Goal: Use online tool/utility: Use online tool/utility

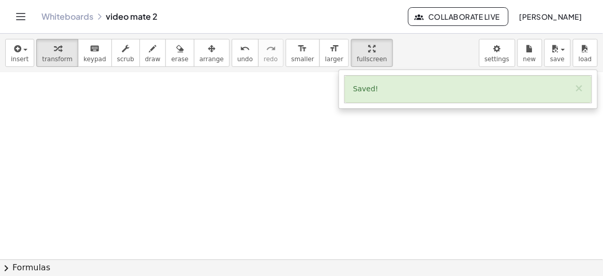
scroll to position [375, 0]
click at [211, 135] on div at bounding box center [301, 73] width 603 height 750
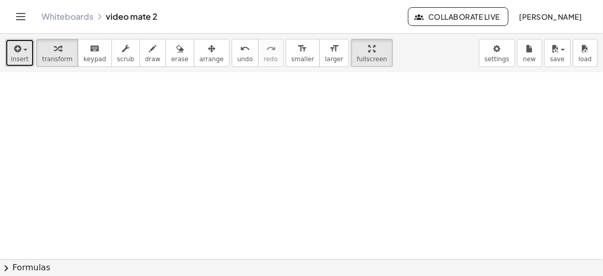
click at [15, 56] on span "insert" at bounding box center [20, 58] width 18 height 7
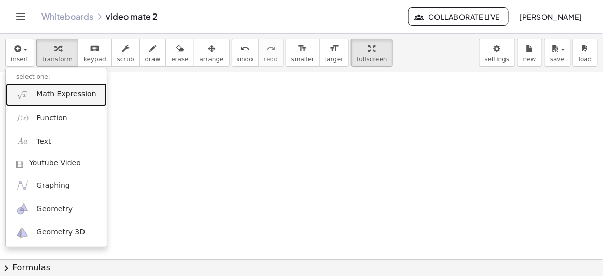
click at [46, 93] on span "Math Expression" at bounding box center [66, 94] width 60 height 10
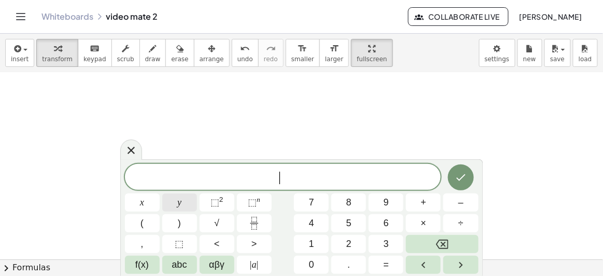
click at [169, 204] on button "y" at bounding box center [179, 202] width 35 height 18
click at [377, 270] on button "=" at bounding box center [386, 265] width 35 height 18
click at [145, 202] on button "x" at bounding box center [142, 202] width 35 height 18
click at [223, 203] on button "⬚ 2" at bounding box center [217, 202] width 35 height 18
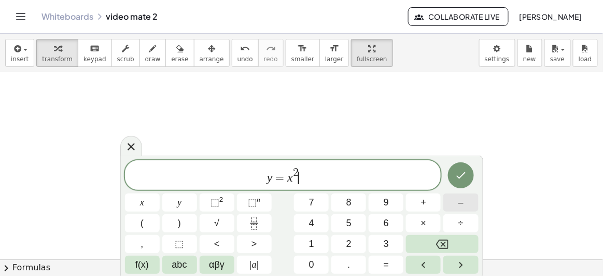
click at [458, 202] on span "–" at bounding box center [460, 202] width 5 height 14
click at [344, 243] on button "2" at bounding box center [348, 244] width 35 height 18
click at [463, 177] on icon "Done" at bounding box center [461, 175] width 12 height 12
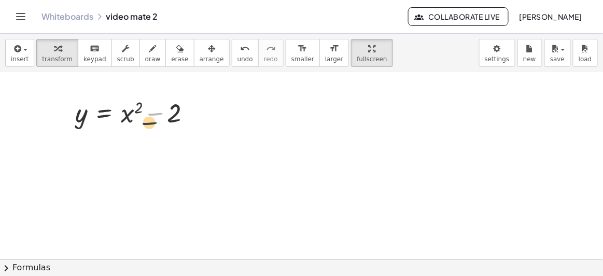
drag, startPoint x: 149, startPoint y: 121, endPoint x: 143, endPoint y: 131, distance: 11.7
click at [143, 131] on div "y = − x 2 + 1 Fix a mistake Transform line Copy line as LaTeX Copy derivation a…" at bounding box center [301, 73] width 603 height 750
click at [200, 60] on span "arrange" at bounding box center [212, 58] width 24 height 7
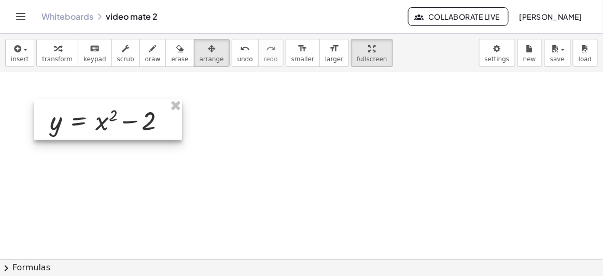
drag, startPoint x: 148, startPoint y: 118, endPoint x: 121, endPoint y: 119, distance: 27.5
click at [121, 119] on div at bounding box center [108, 120] width 148 height 40
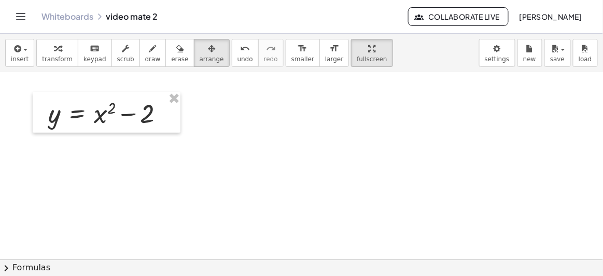
click at [214, 139] on div at bounding box center [301, 73] width 603 height 750
click at [329, 141] on div at bounding box center [301, 73] width 603 height 750
click at [26, 55] on button "insert" at bounding box center [19, 53] width 29 height 28
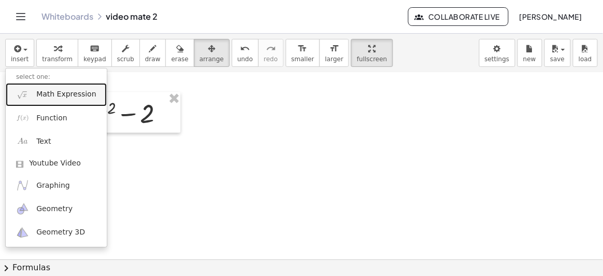
click at [74, 92] on span "Math Expression" at bounding box center [66, 94] width 60 height 10
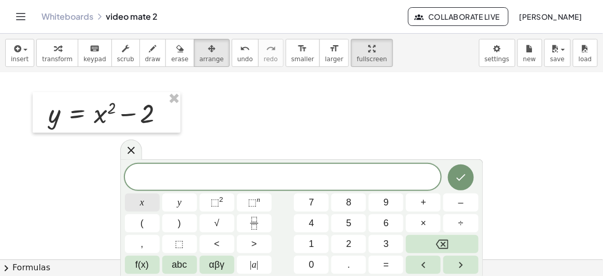
click at [129, 195] on button "x" at bounding box center [142, 202] width 35 height 18
click at [377, 259] on button "=" at bounding box center [386, 265] width 35 height 18
click at [314, 259] on span "0" at bounding box center [311, 265] width 5 height 14
click at [468, 178] on button "Done" at bounding box center [461, 177] width 26 height 26
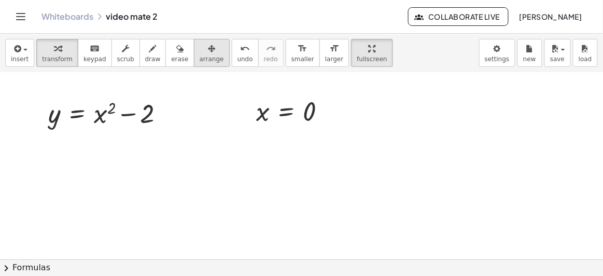
click at [200, 59] on span "arrange" at bounding box center [212, 58] width 24 height 7
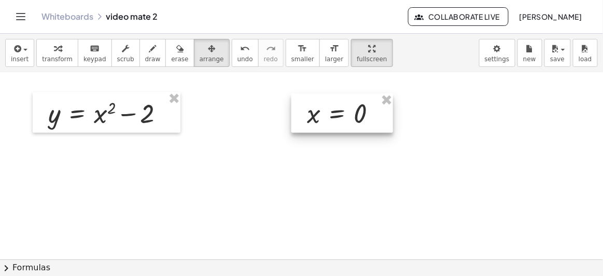
drag, startPoint x: 275, startPoint y: 104, endPoint x: 322, endPoint y: 107, distance: 47.8
click at [322, 107] on div at bounding box center [342, 113] width 102 height 39
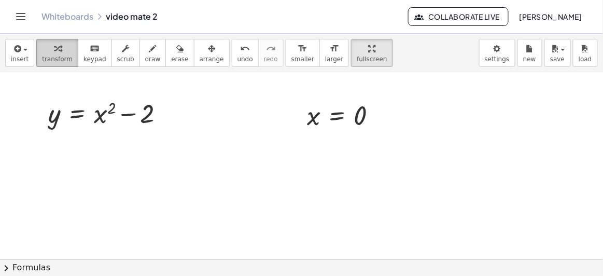
click at [60, 55] on span "transform" at bounding box center [57, 58] width 31 height 7
drag, startPoint x: 357, startPoint y: 120, endPoint x: 95, endPoint y: 123, distance: 261.8
click at [77, 114] on div "y = + x 2 − 2 0 y = + x 2 − 2" at bounding box center [77, 114] width 0 height 0
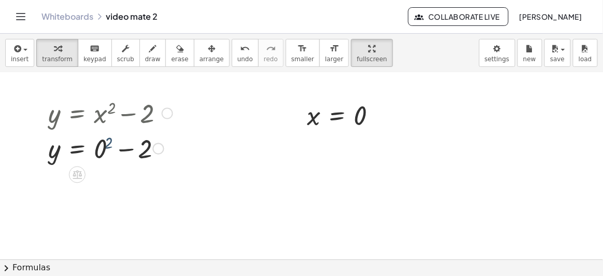
click at [113, 139] on div at bounding box center [110, 147] width 135 height 35
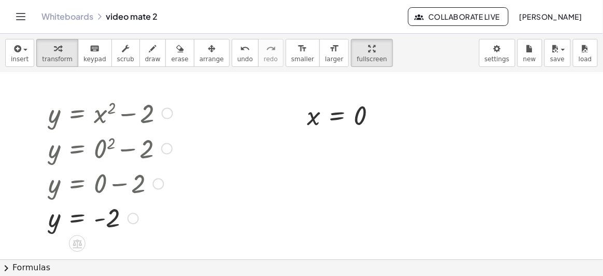
click at [163, 116] on div at bounding box center [167, 113] width 11 height 11
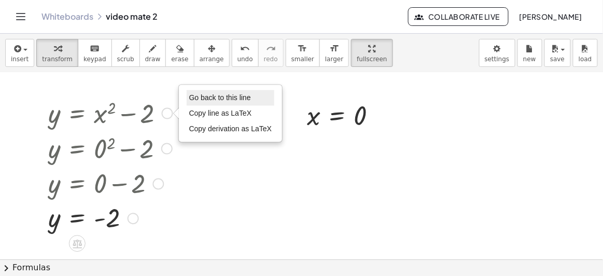
click at [211, 96] on span "Go back to this line" at bounding box center [220, 97] width 62 height 8
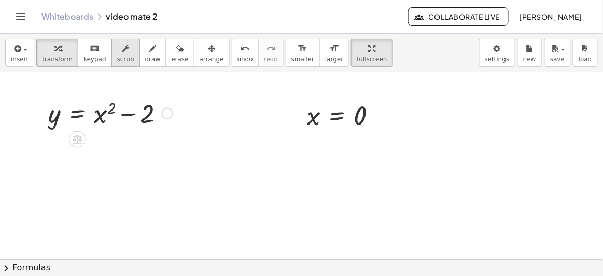
click at [125, 50] on button "scrub" at bounding box center [125, 53] width 29 height 28
click at [359, 102] on div "▲" at bounding box center [360, 101] width 7 height 9
click at [361, 129] on div "▼" at bounding box center [360, 130] width 7 height 9
click at [357, 129] on div "▼" at bounding box center [360, 130] width 7 height 9
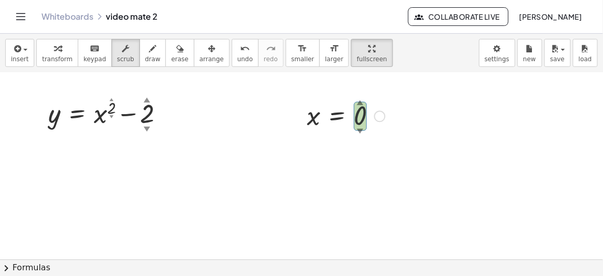
click at [357, 129] on div "▼" at bounding box center [360, 130] width 7 height 9
click at [359, 129] on div "▼" at bounding box center [360, 130] width 7 height 9
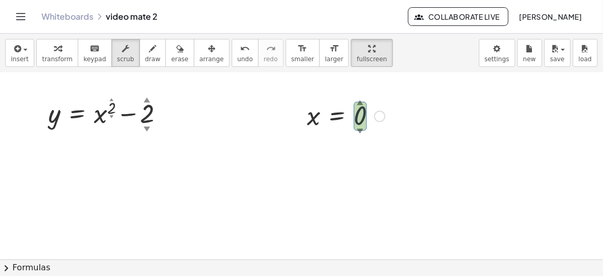
click at [359, 129] on div "▼" at bounding box center [360, 130] width 7 height 9
click at [358, 102] on div "▲" at bounding box center [360, 101] width 7 height 9
click at [149, 129] on div "▼" at bounding box center [147, 128] width 7 height 9
click at [148, 122] on div at bounding box center [110, 112] width 135 height 35
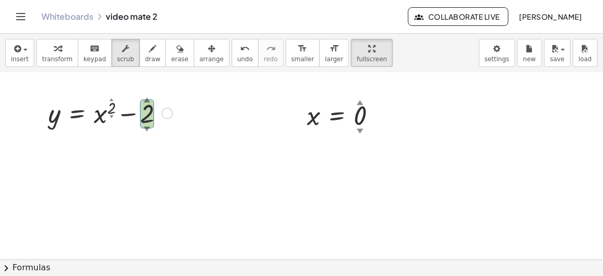
click at [148, 129] on div "▼" at bounding box center [147, 128] width 7 height 9
click at [147, 128] on div "▼" at bounding box center [147, 128] width 7 height 9
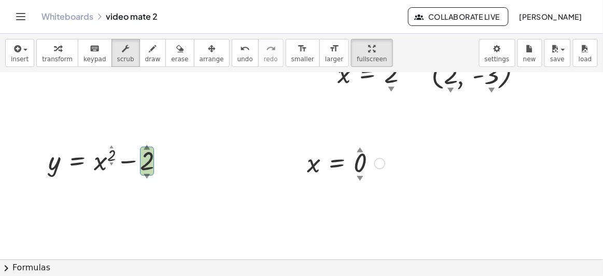
click at [351, 157] on div at bounding box center [346, 163] width 89 height 34
click at [356, 155] on div at bounding box center [346, 163] width 89 height 34
click at [357, 148] on div "▲" at bounding box center [360, 149] width 7 height 9
click at [358, 148] on div "▲" at bounding box center [360, 149] width 7 height 9
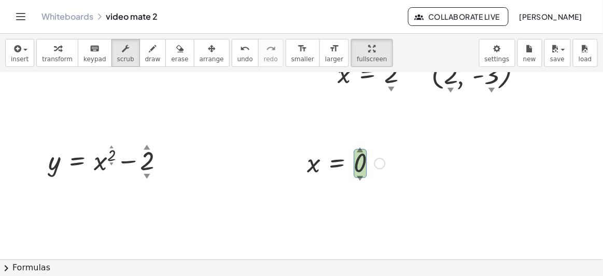
click at [358, 148] on div "▲" at bounding box center [360, 149] width 7 height 9
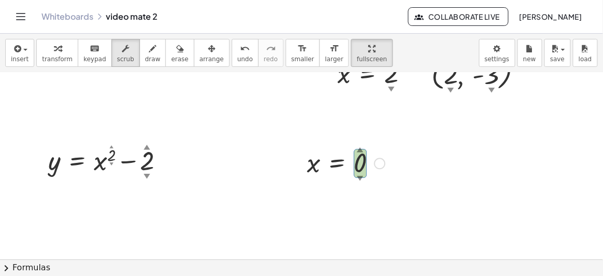
click at [379, 162] on div at bounding box center [379, 163] width 11 height 11
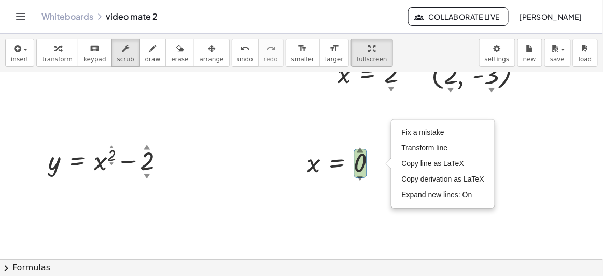
click at [363, 178] on div "▼" at bounding box center [360, 177] width 7 height 9
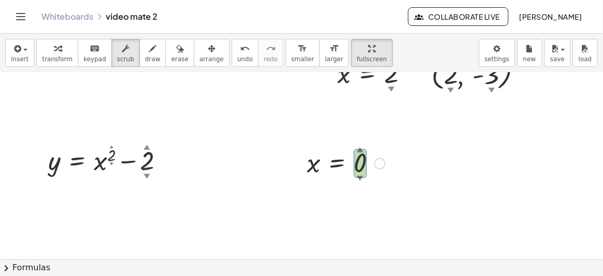
click at [359, 176] on div "▼" at bounding box center [360, 177] width 7 height 9
drag, startPoint x: 359, startPoint y: 163, endPoint x: 352, endPoint y: 184, distance: 22.0
click at [352, 184] on div "y = − x 2 ▲ ▼ + 1 ▲ ▼ Fix a mistake Transform line Copy line as LaTeX Copy deri…" at bounding box center [301, 120] width 603 height 750
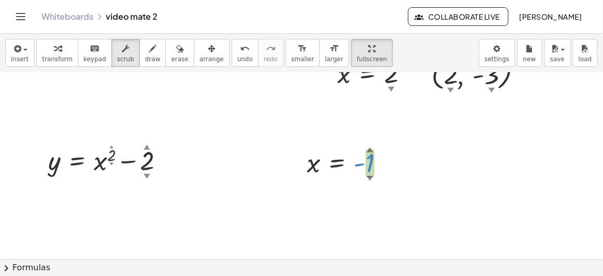
drag, startPoint x: 375, startPoint y: 165, endPoint x: 372, endPoint y: 147, distance: 18.8
click at [337, 163] on div "x = 1 ▲ ▼ -" at bounding box center [337, 163] width 0 height 0
click at [49, 55] on span "transform" at bounding box center [57, 58] width 31 height 7
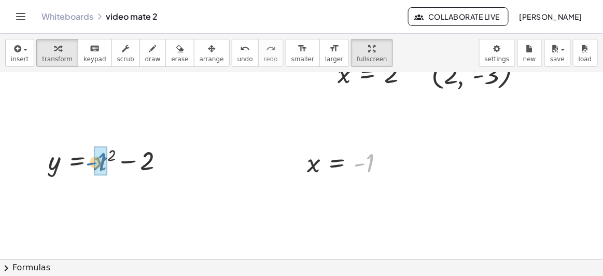
drag, startPoint x: 371, startPoint y: 164, endPoint x: 93, endPoint y: 160, distance: 277.9
click at [93, 160] on div "y = − x 2 + 1 Fix a mistake Transform line Copy line as LaTeX Copy derivation a…" at bounding box center [301, 120] width 603 height 750
drag, startPoint x: 370, startPoint y: 162, endPoint x: 98, endPoint y: 160, distance: 271.7
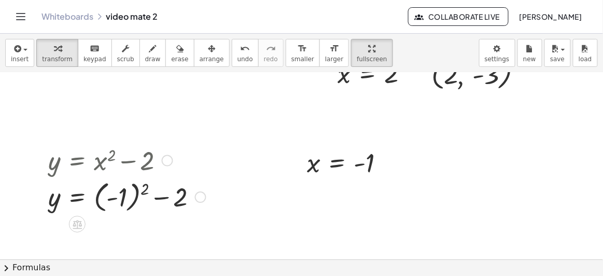
click at [142, 191] on div at bounding box center [127, 196] width 168 height 38
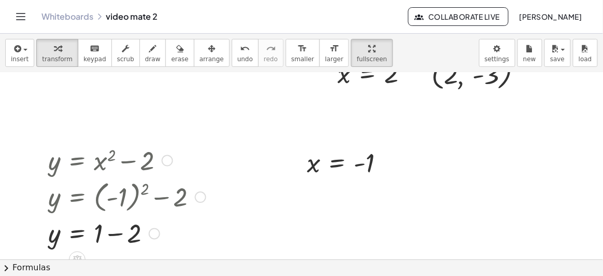
click at [115, 240] on div at bounding box center [127, 232] width 168 height 35
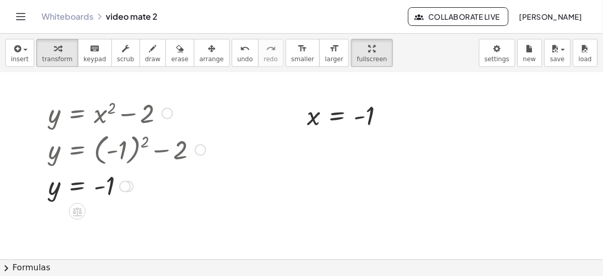
click at [171, 116] on div at bounding box center [167, 113] width 11 height 11
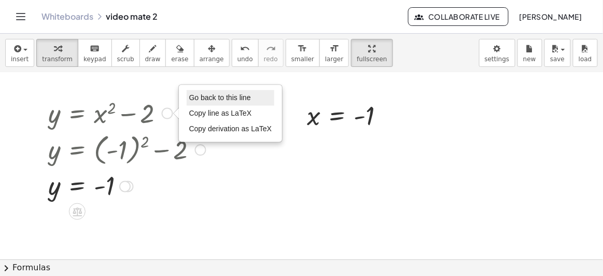
click at [224, 97] on span "Go back to this line" at bounding box center [220, 97] width 62 height 8
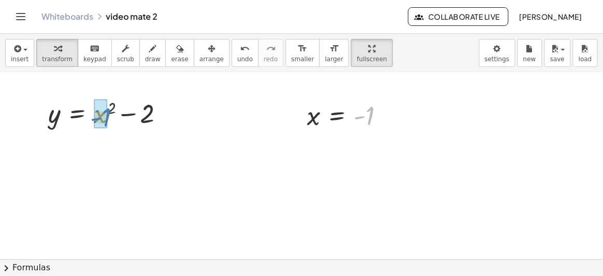
drag, startPoint x: 369, startPoint y: 115, endPoint x: 104, endPoint y: 115, distance: 264.4
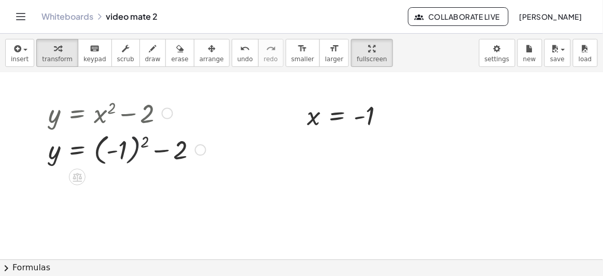
click at [136, 148] on div at bounding box center [127, 149] width 168 height 38
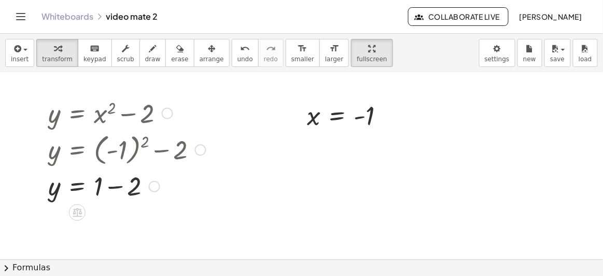
click at [115, 184] on div at bounding box center [127, 185] width 168 height 35
click at [146, 104] on div at bounding box center [127, 112] width 168 height 35
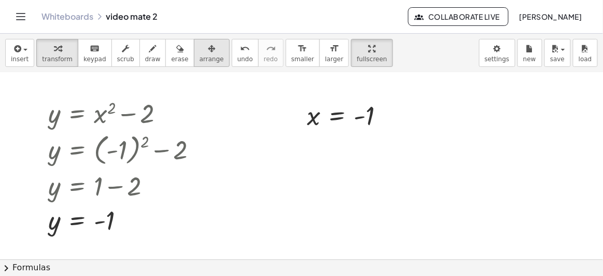
click at [200, 55] on span "arrange" at bounding box center [212, 58] width 24 height 7
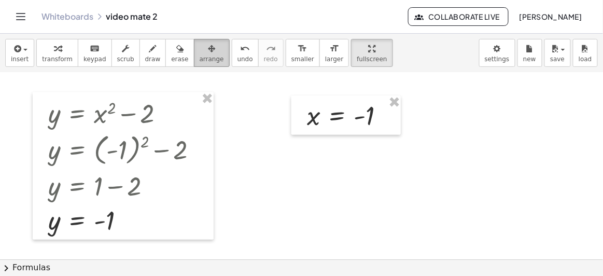
click at [200, 62] on span "arrange" at bounding box center [212, 58] width 24 height 7
click at [194, 54] on button "arrange" at bounding box center [212, 53] width 36 height 28
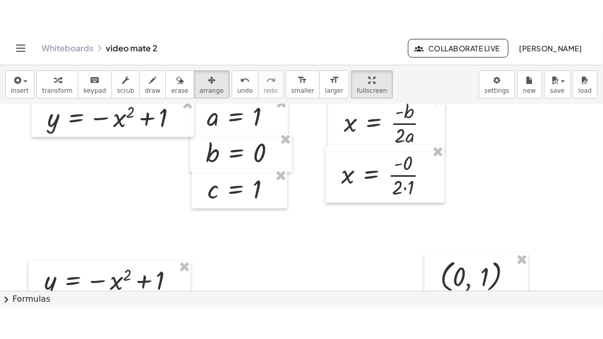
scroll to position [0, 0]
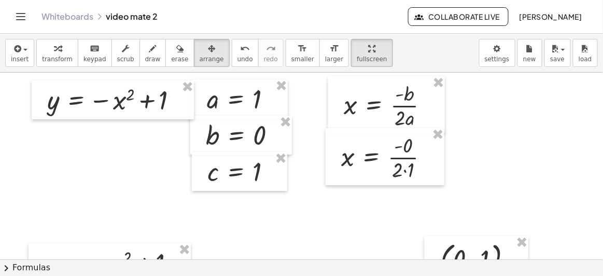
click at [357, 56] on span "fullscreen" at bounding box center [372, 58] width 30 height 7
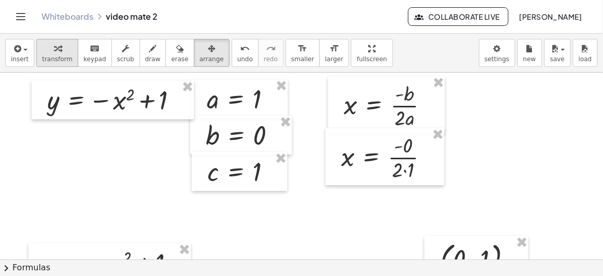
click at [47, 57] on span "transform" at bounding box center [57, 58] width 31 height 7
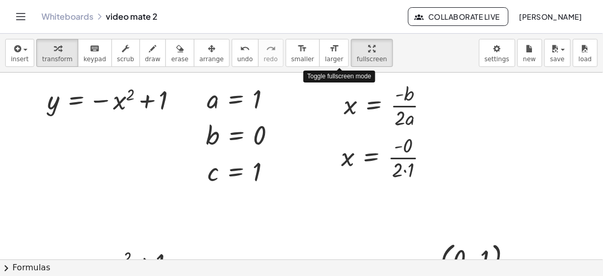
drag, startPoint x: 337, startPoint y: 46, endPoint x: 337, endPoint y: 87, distance: 41.0
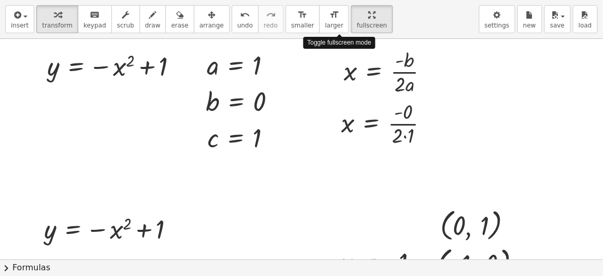
click at [337, 87] on div "insert select one: Math Expression Function Text Youtube Video Graphing Geometr…" at bounding box center [301, 138] width 603 height 276
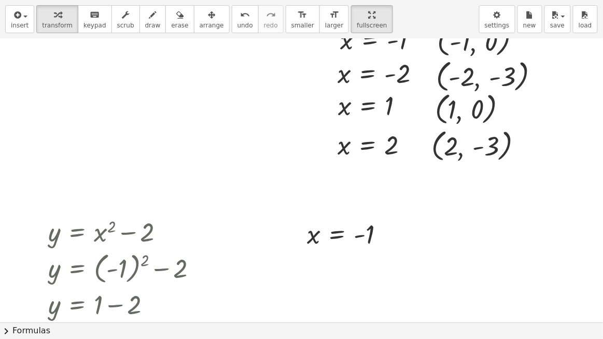
scroll to position [235, 0]
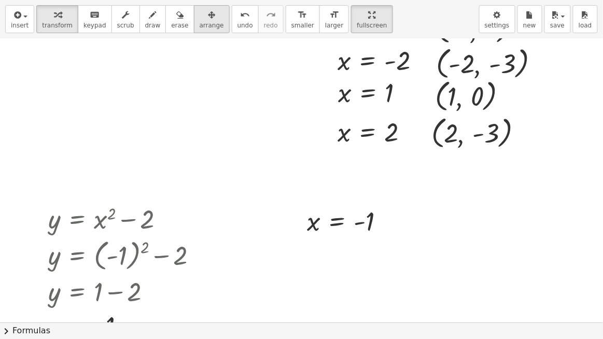
click at [201, 14] on div "button" at bounding box center [212, 14] width 24 height 12
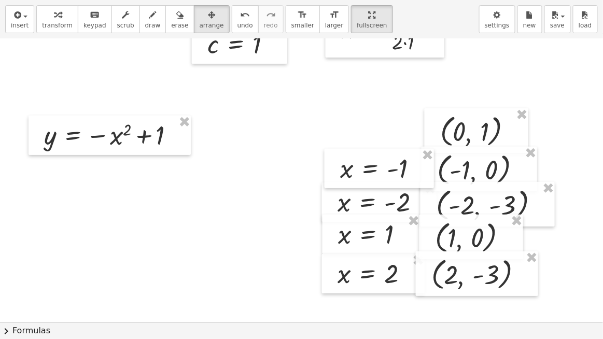
scroll to position [0, 0]
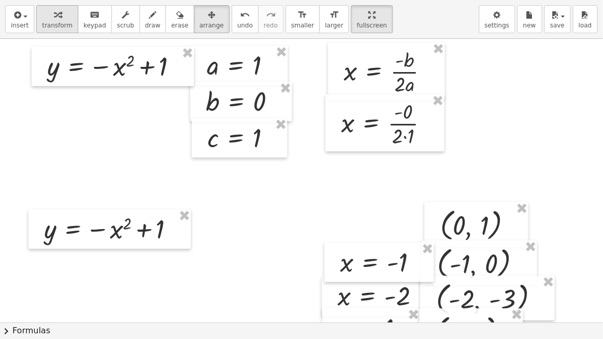
click at [65, 11] on button "transform" at bounding box center [57, 19] width 42 height 28
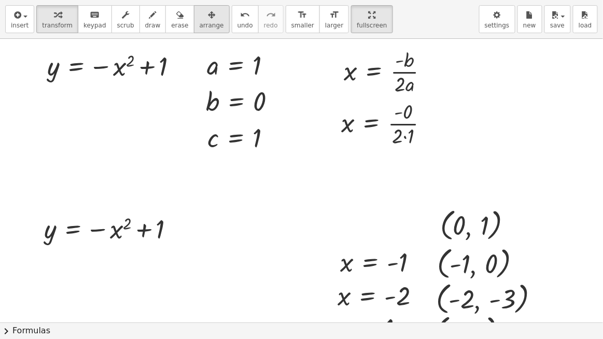
click at [200, 22] on span "arrange" at bounding box center [212, 25] width 24 height 7
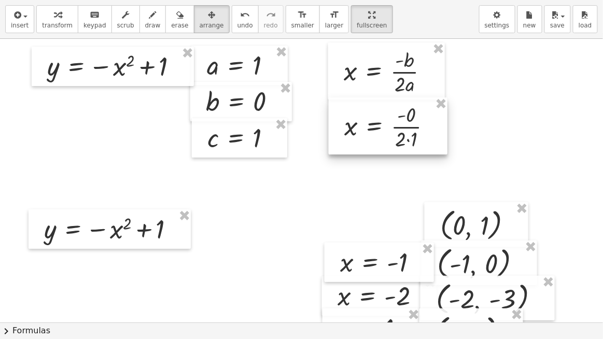
click at [367, 110] on div at bounding box center [388, 125] width 119 height 57
click at [418, 120] on div at bounding box center [387, 125] width 119 height 57
